Goal: Browse casually

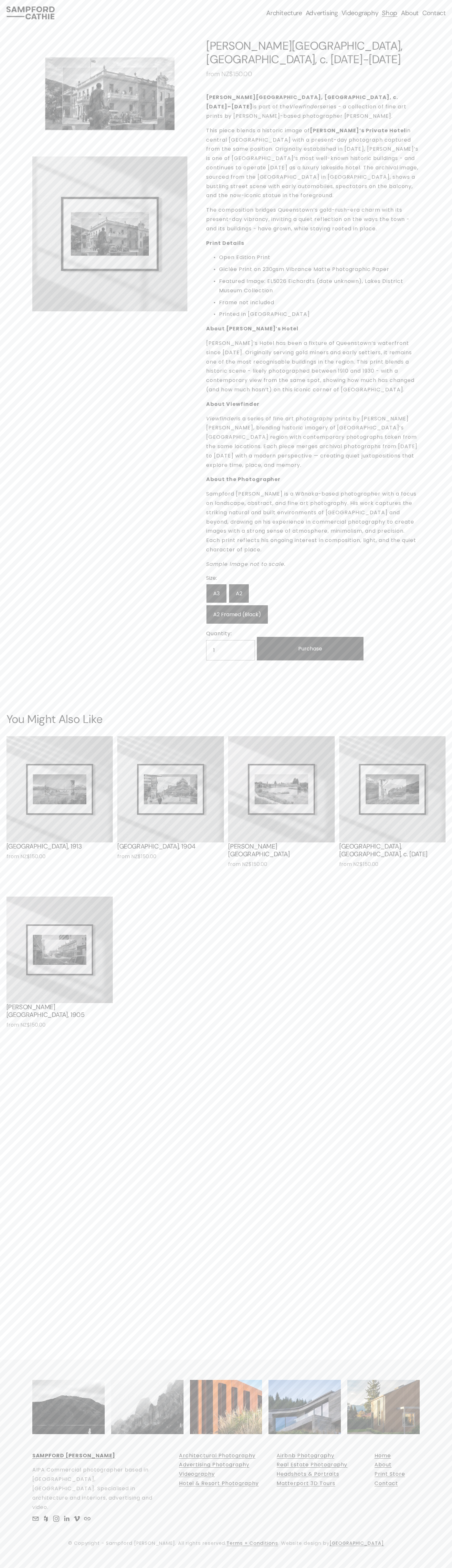
click at [439, 12] on link "Contact" at bounding box center [434, 13] width 23 height 9
click at [434, 1135] on div "0 Skip to Content" at bounding box center [226, 784] width 452 height 1568
click at [188, 1567] on html "0 Skip to Content" at bounding box center [226, 784] width 452 height 1568
click at [31, 300] on div "1 / 2 Image 1 of 2 Image 2 of 2 Eichardt's Hotel, Queenstown, c. 1910-1930 from…" at bounding box center [225, 351] width 400 height 650
click at [319, 298] on p "Frame not included" at bounding box center [319, 303] width 200 height 9
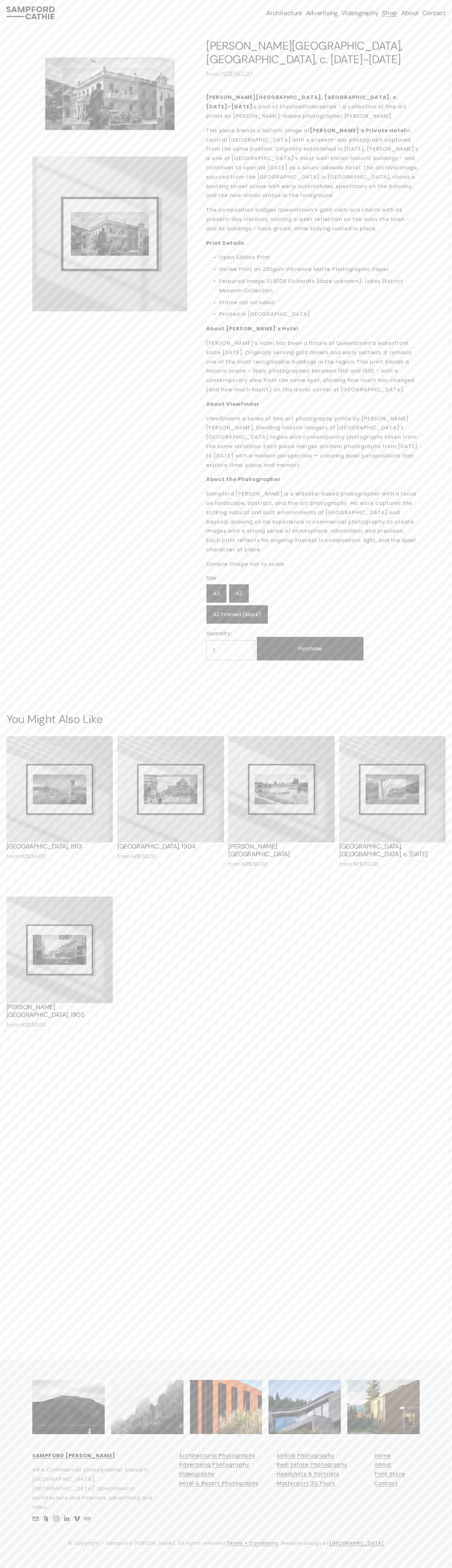
click at [104, 1] on div "Skip to Content Architecture Architectural Photography" at bounding box center [226, 13] width 452 height 26
click at [427, 1273] on div "0 Skip to Content" at bounding box center [226, 784] width 452 height 1568
click at [101, 1567] on html "0 Skip to Content" at bounding box center [226, 784] width 452 height 1568
click at [11, 281] on div "1 / 2 Image 1 of 2 Image 2 of 2 Eichardt's Hotel, Queenstown, c. 1910-1930 from…" at bounding box center [226, 534] width 452 height 1018
click at [319, 277] on p "Featured Image: EL5026 Eichardts (date unknown), Lakes District Museum Collecti…" at bounding box center [319, 286] width 200 height 19
